Goal: Subscribe to service/newsletter

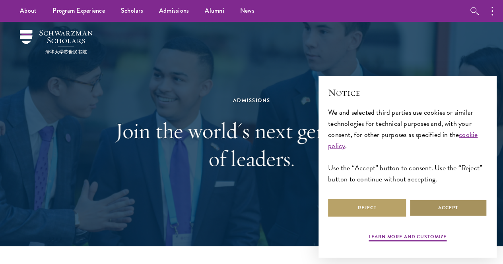
click at [432, 202] on button "Accept" at bounding box center [448, 208] width 78 height 18
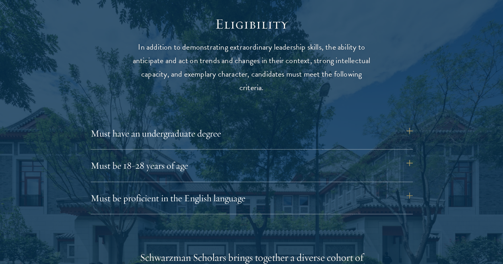
scroll to position [1034, 0]
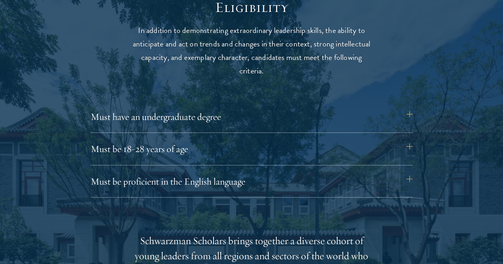
click at [407, 172] on button "Must be proficient in the English language" at bounding box center [256, 181] width 322 height 19
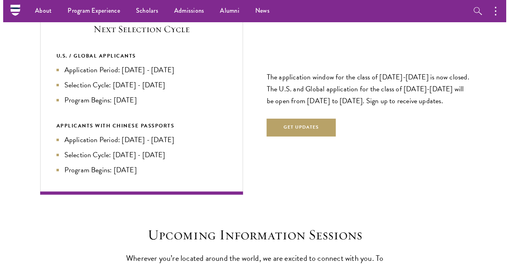
scroll to position [1868, 0]
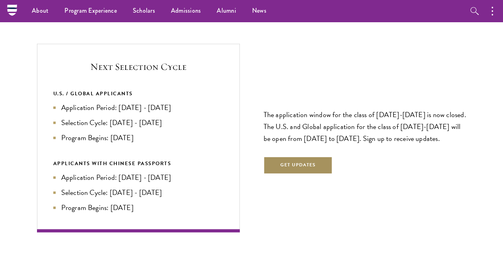
click at [316, 157] on button "Get Updates" at bounding box center [298, 166] width 69 height 18
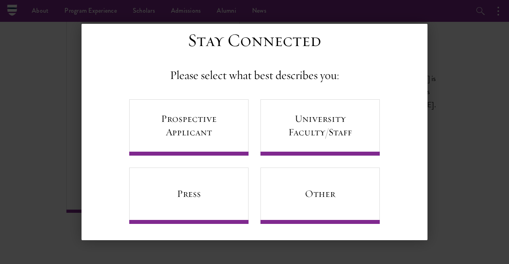
scroll to position [19, 0]
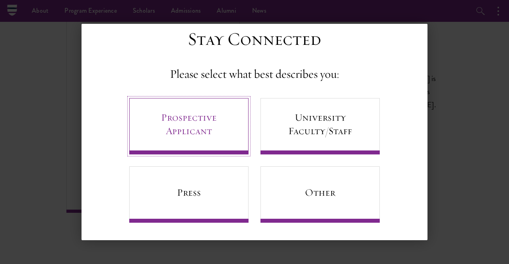
click at [192, 138] on link "Prospective Applicant" at bounding box center [188, 126] width 119 height 56
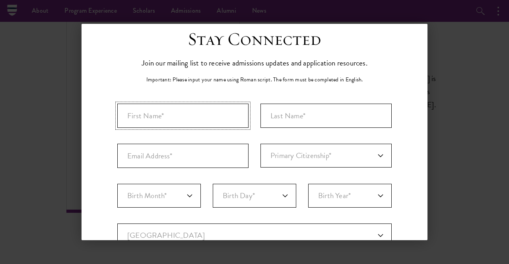
click at [185, 121] on input "First Name*" at bounding box center [182, 116] width 131 height 24
type input "[PERSON_NAME]"
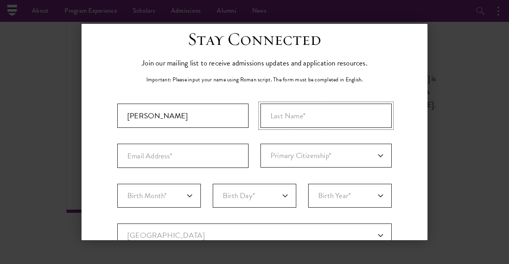
type input "[PERSON_NAME]"
type input "[EMAIL_ADDRESS][DOMAIN_NAME]"
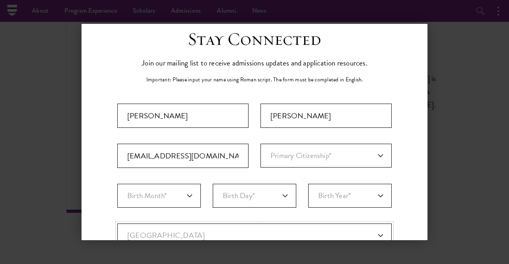
select select "CO"
type input "[GEOGRAPHIC_DATA]"
select select
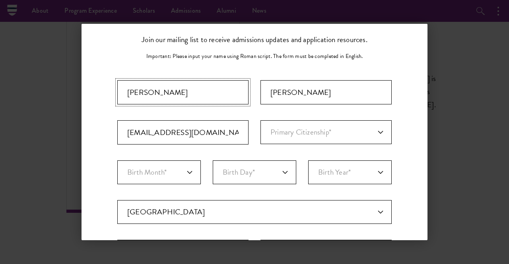
scroll to position [59, 0]
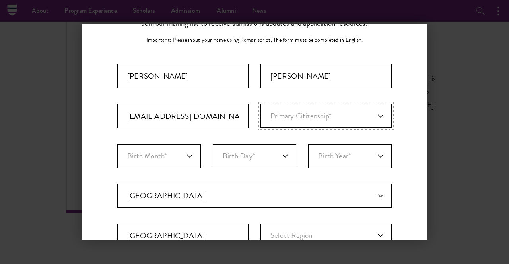
click at [322, 112] on select "Primary Citizenship* [GEOGRAPHIC_DATA] [DEMOGRAPHIC_DATA] [DEMOGRAPHIC_DATA] [D…" at bounding box center [325, 116] width 131 height 24
select select "CO"
click at [260, 104] on select "Primary Citizenship* [GEOGRAPHIC_DATA] [DEMOGRAPHIC_DATA] [DEMOGRAPHIC_DATA] [D…" at bounding box center [325, 116] width 131 height 24
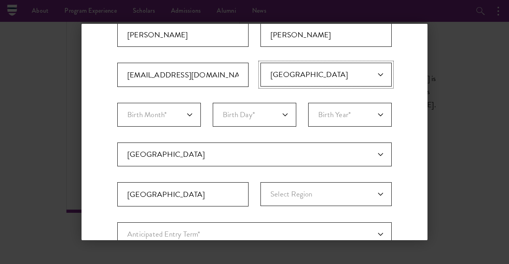
scroll to position [139, 0]
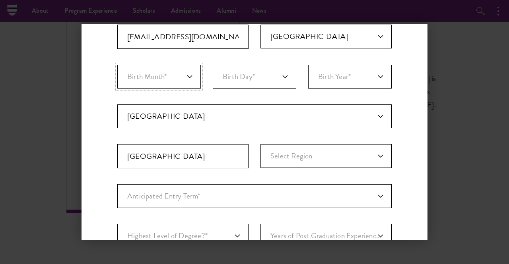
click at [180, 74] on select "Birth Month* January February March April May June July August September Octobe…" at bounding box center [158, 77] width 83 height 24
select select "08"
click at [117, 65] on select "Birth Month* January February March April May June July August September Octobe…" at bounding box center [158, 77] width 83 height 24
click at [249, 81] on select "Birth Day* 1 2 3 4 5 6 7 8 9 10 11 12 13 14 15 16 17 18 19 20 21 22 23 24 25 26…" at bounding box center [254, 77] width 83 height 24
select select "07"
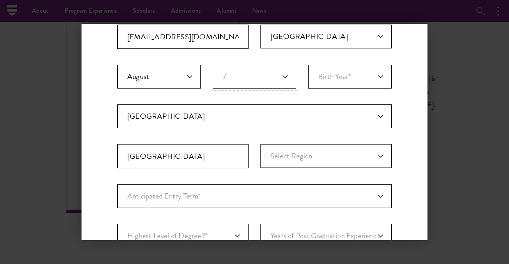
click at [213, 65] on select "Birth Day* 1 2 3 4 5 6 7 8 9 10 11 12 13 14 15 16 17 18 19 20 21 22 23 24 25 26…" at bounding box center [254, 77] width 83 height 24
drag, startPoint x: 331, startPoint y: 72, endPoint x: 329, endPoint y: 77, distance: 5.0
click at [331, 72] on select "Birth Year* [DEMOGRAPHIC_DATA] [DEMOGRAPHIC_DATA] [DEMOGRAPHIC_DATA] [DEMOGRAPH…" at bounding box center [349, 77] width 83 height 24
select select "2000"
click at [308, 65] on select "Birth Year* [DEMOGRAPHIC_DATA] [DEMOGRAPHIC_DATA] [DEMOGRAPHIC_DATA] [DEMOGRAPH…" at bounding box center [349, 77] width 83 height 24
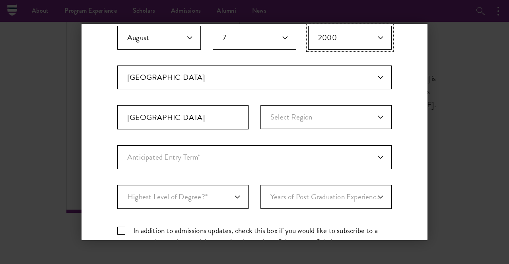
scroll to position [218, 0]
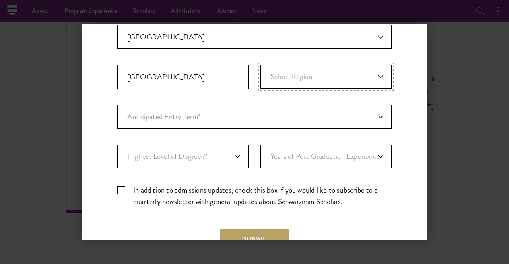
click at [303, 80] on select "Select Region [GEOGRAPHIC_DATA] [GEOGRAPHIC_DATA] Arauca Atlantico Bolivar Boya…" at bounding box center [325, 77] width 131 height 24
select select "[GEOGRAPHIC_DATA]"
click at [260, 65] on select "Select Region [GEOGRAPHIC_DATA] [GEOGRAPHIC_DATA] Arauca Atlantico Bolivar Boya…" at bounding box center [325, 77] width 131 height 24
click at [252, 110] on select "Anticipated Entry Term* [DATE] (Application opens [DATE]) Just Exploring" at bounding box center [254, 117] width 274 height 24
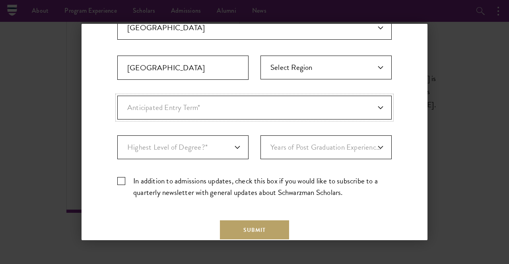
scroll to position [195, 0]
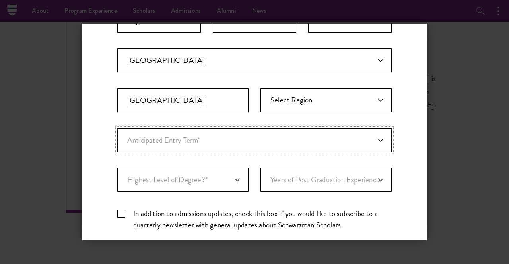
click at [192, 144] on select "Anticipated Entry Term* [DATE] (Application opens [DATE]) Just Exploring" at bounding box center [254, 140] width 274 height 24
select select "a6790467-ebe7-4045-a56a-66c1cae98076"
click at [117, 128] on select "Anticipated Entry Term* [DATE] (Application opens [DATE]) Just Exploring" at bounding box center [254, 140] width 274 height 24
click at [217, 179] on select "Highest Level of Degree?* PHD Bachelor's Master's Current Undergraduate Student" at bounding box center [182, 180] width 131 height 24
select select "baef124f-e103-44b1-8ca6-5d0669438e44"
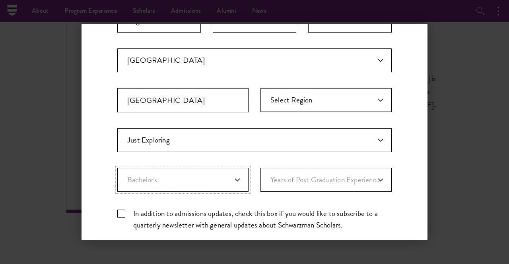
click at [117, 168] on select "Highest Level of Degree?* PHD Bachelor's Master's Current Undergraduate Student" at bounding box center [182, 180] width 131 height 24
click at [302, 180] on select "Years of Post Graduation Experience?* 1 2 3 4 5 6 7 8 9 10" at bounding box center [325, 180] width 131 height 24
select select "3"
click at [260, 168] on select "Years of Post Graduation Experience?* 1 2 3 4 5 6 7 8 9 10" at bounding box center [325, 180] width 131 height 24
click at [120, 210] on label "In addition to admissions updates, check this box if you would like to subscrib…" at bounding box center [254, 219] width 274 height 23
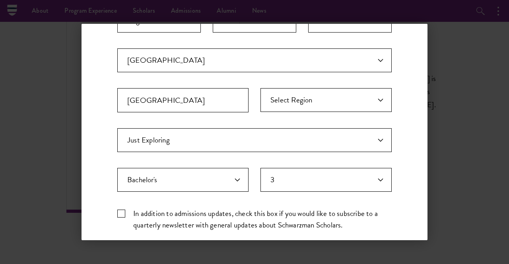
click at [120, 210] on input "In addition to admissions updates, check this box if you would like to subscrib…" at bounding box center [254, 210] width 274 height 5
checkbox input "true"
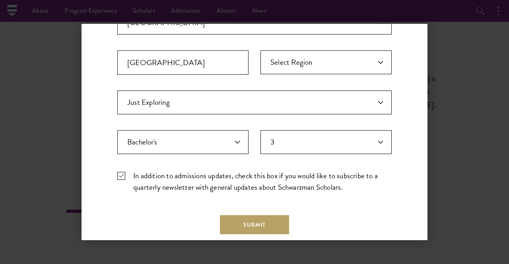
scroll to position [274, 0]
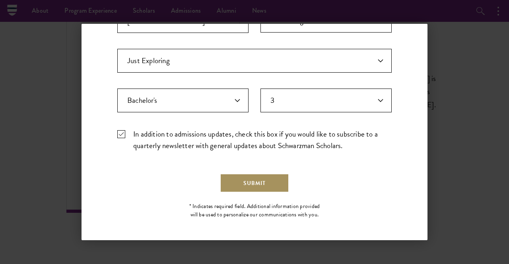
click at [255, 181] on button "Submit" at bounding box center [254, 183] width 69 height 19
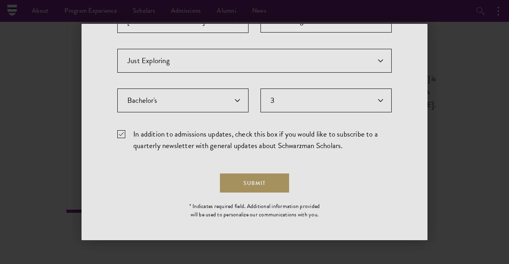
scroll to position [0, 0]
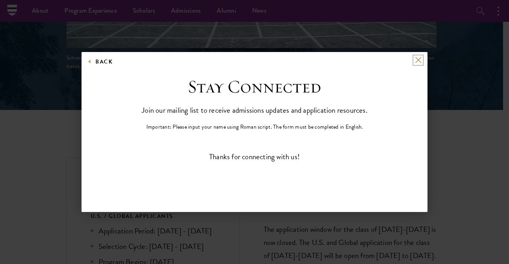
click at [420, 60] on button at bounding box center [418, 60] width 7 height 7
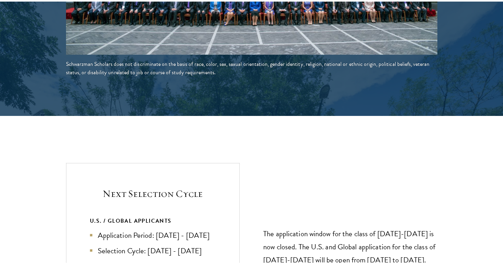
scroll to position [1877, 0]
